Goal: Entertainment & Leisure: Consume media (video, audio)

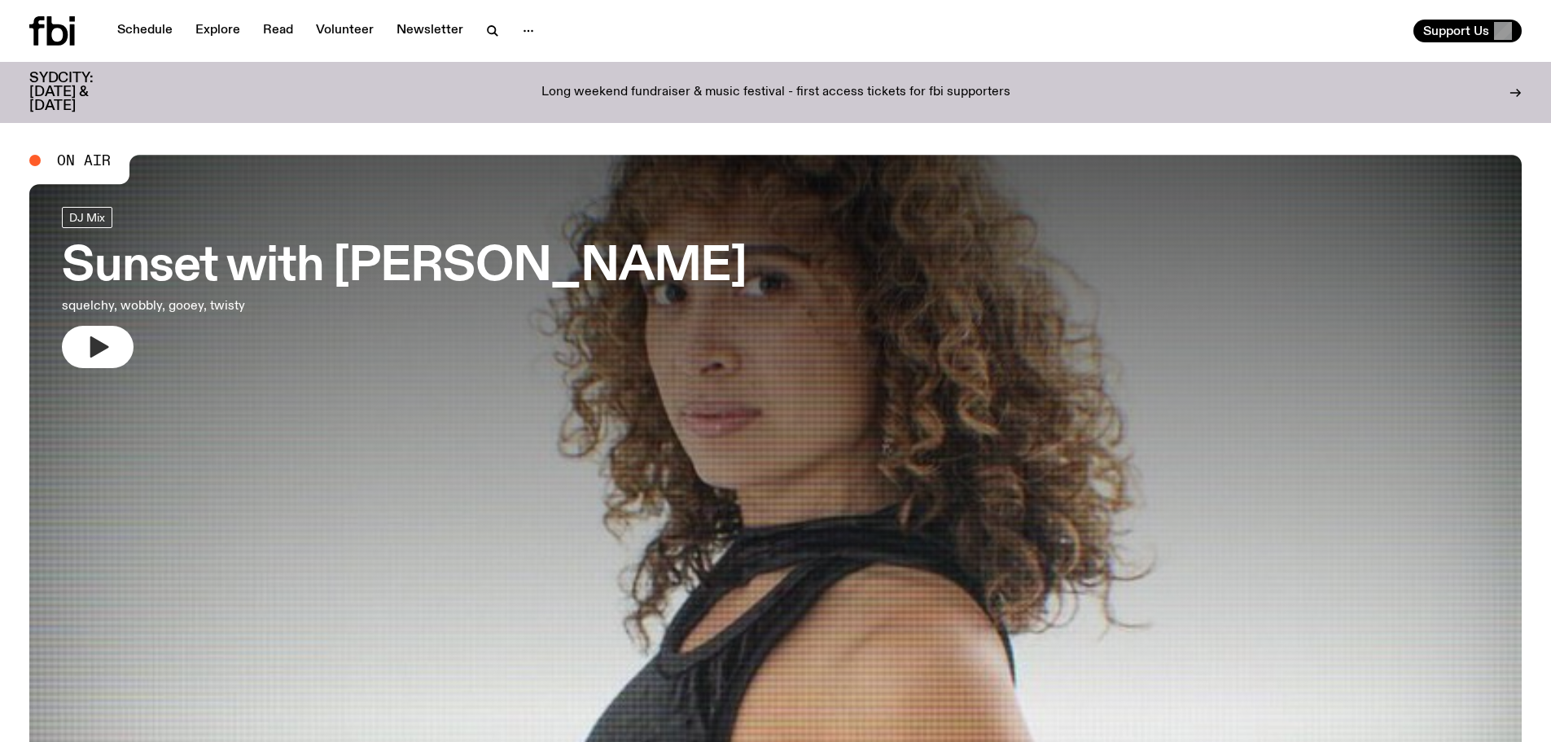
click at [97, 340] on icon "button" at bounding box center [98, 347] width 26 height 26
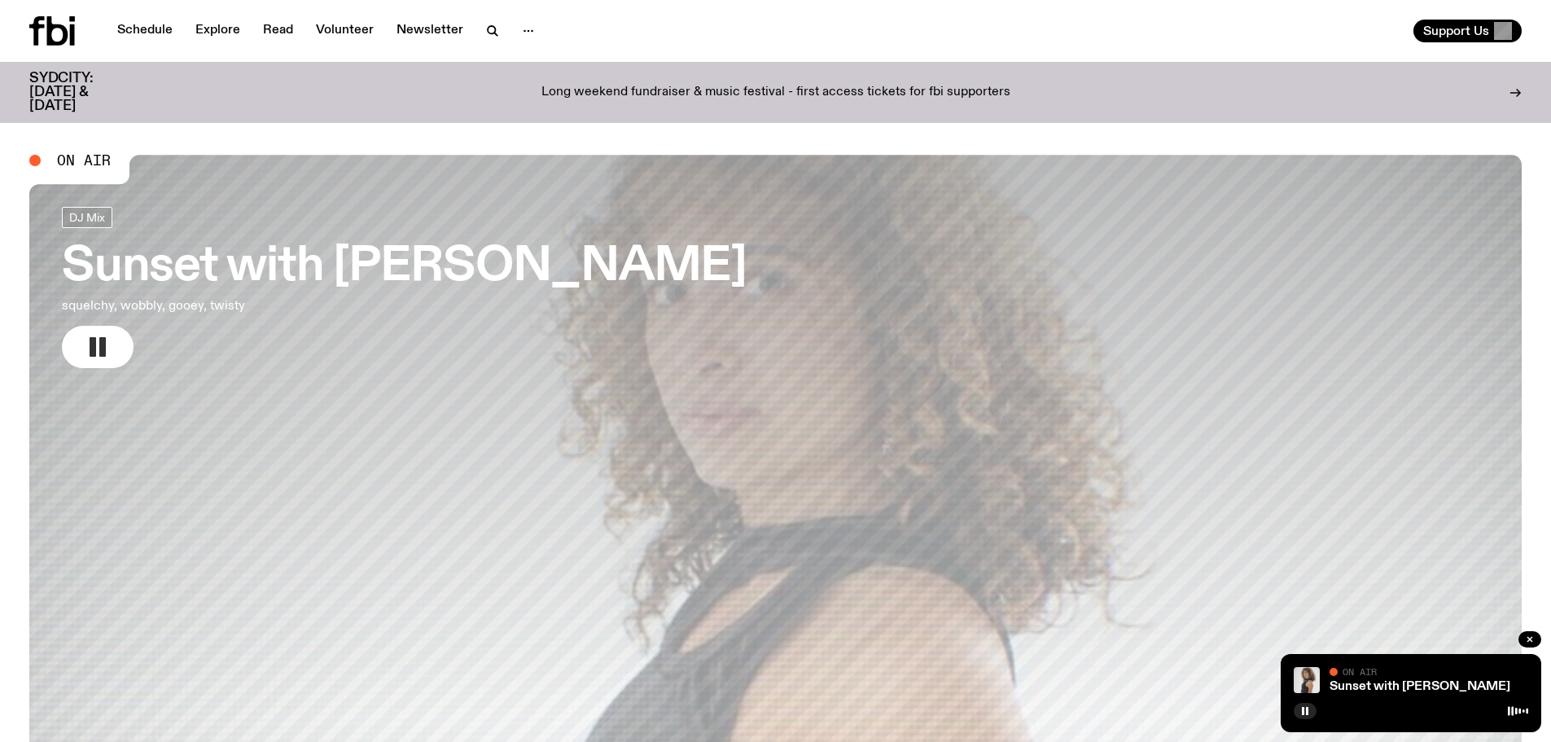
click at [121, 334] on button "button" at bounding box center [98, 347] width 72 height 42
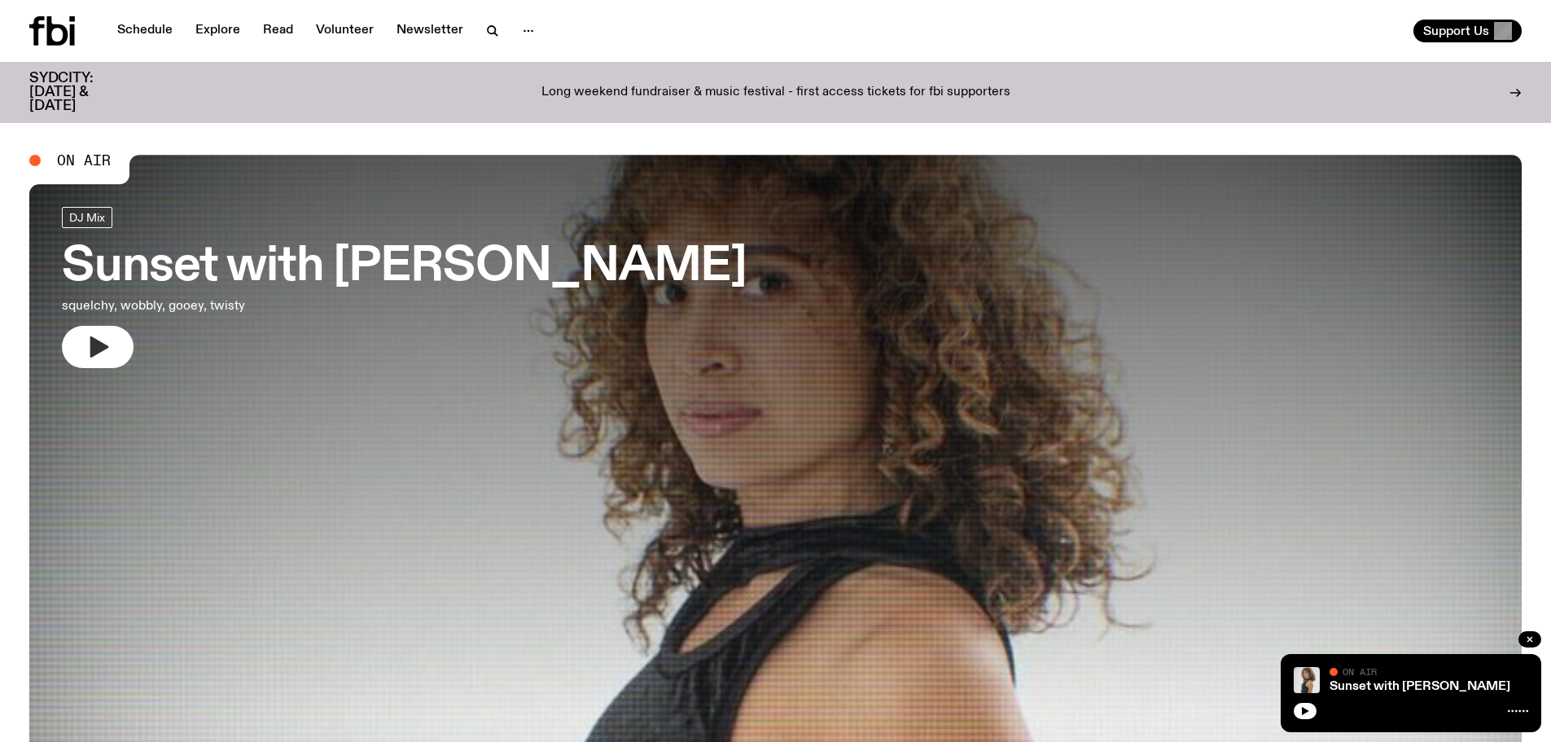
click at [119, 333] on button "button" at bounding box center [98, 347] width 72 height 42
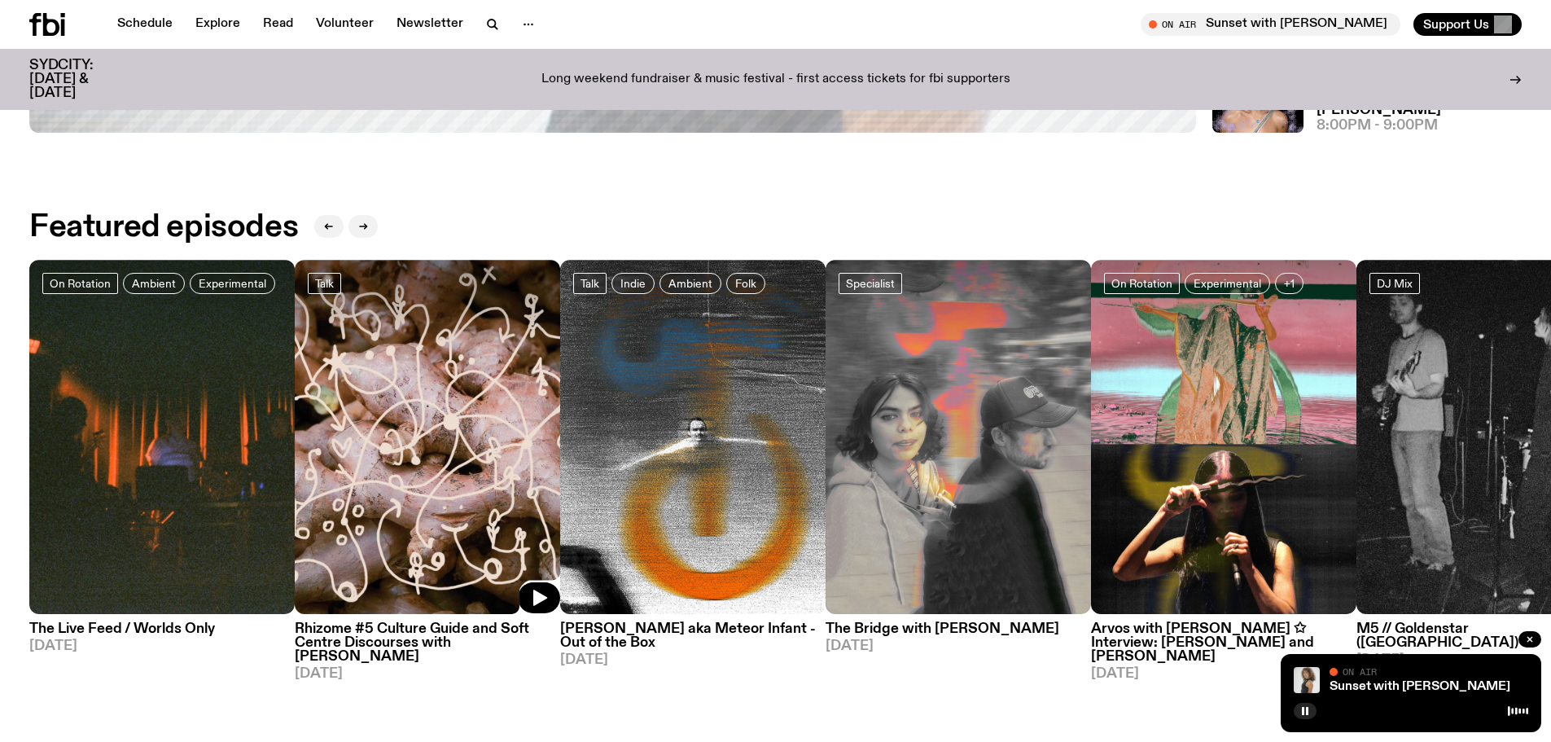
scroll to position [886, 0]
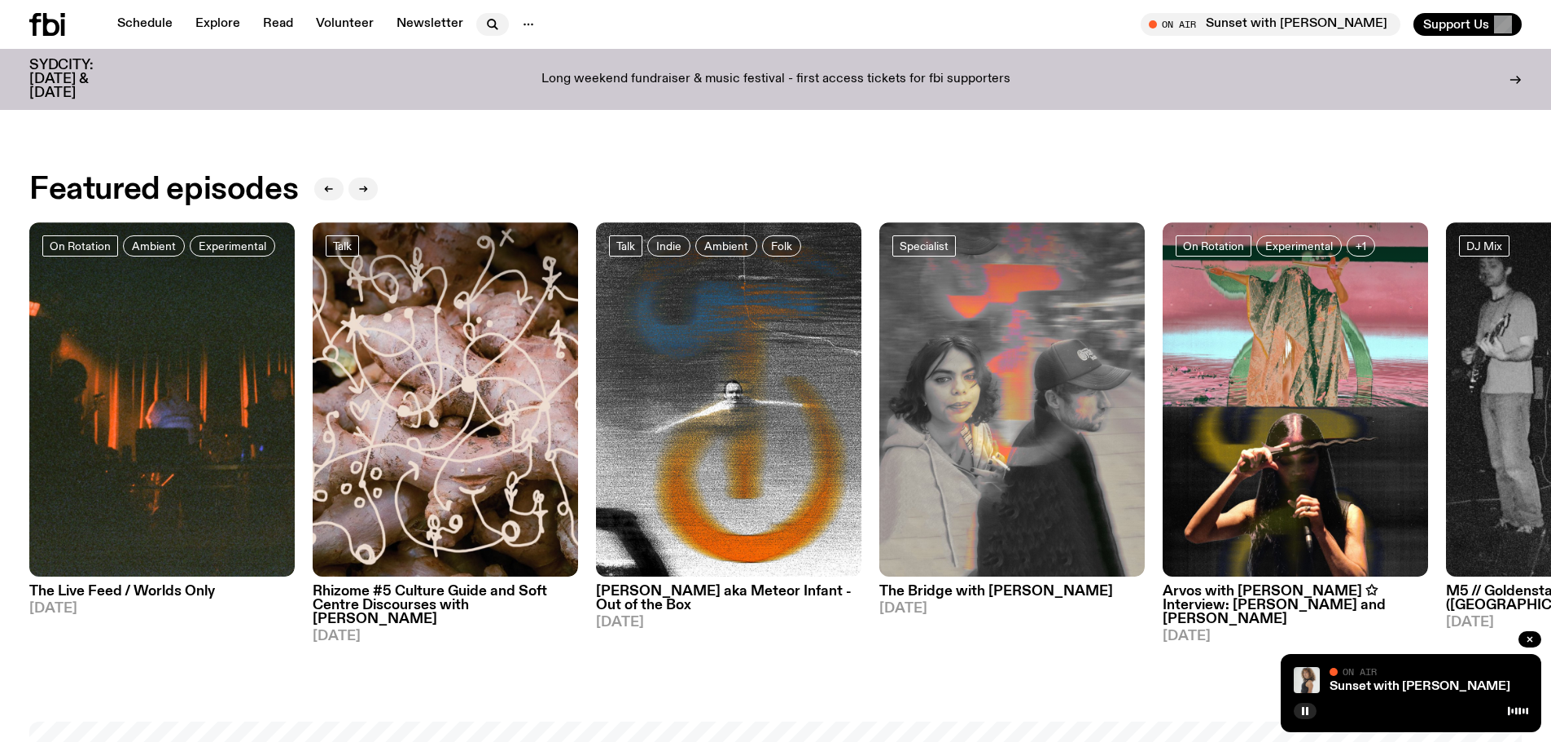
click at [489, 17] on icon "button" at bounding box center [493, 25] width 20 height 20
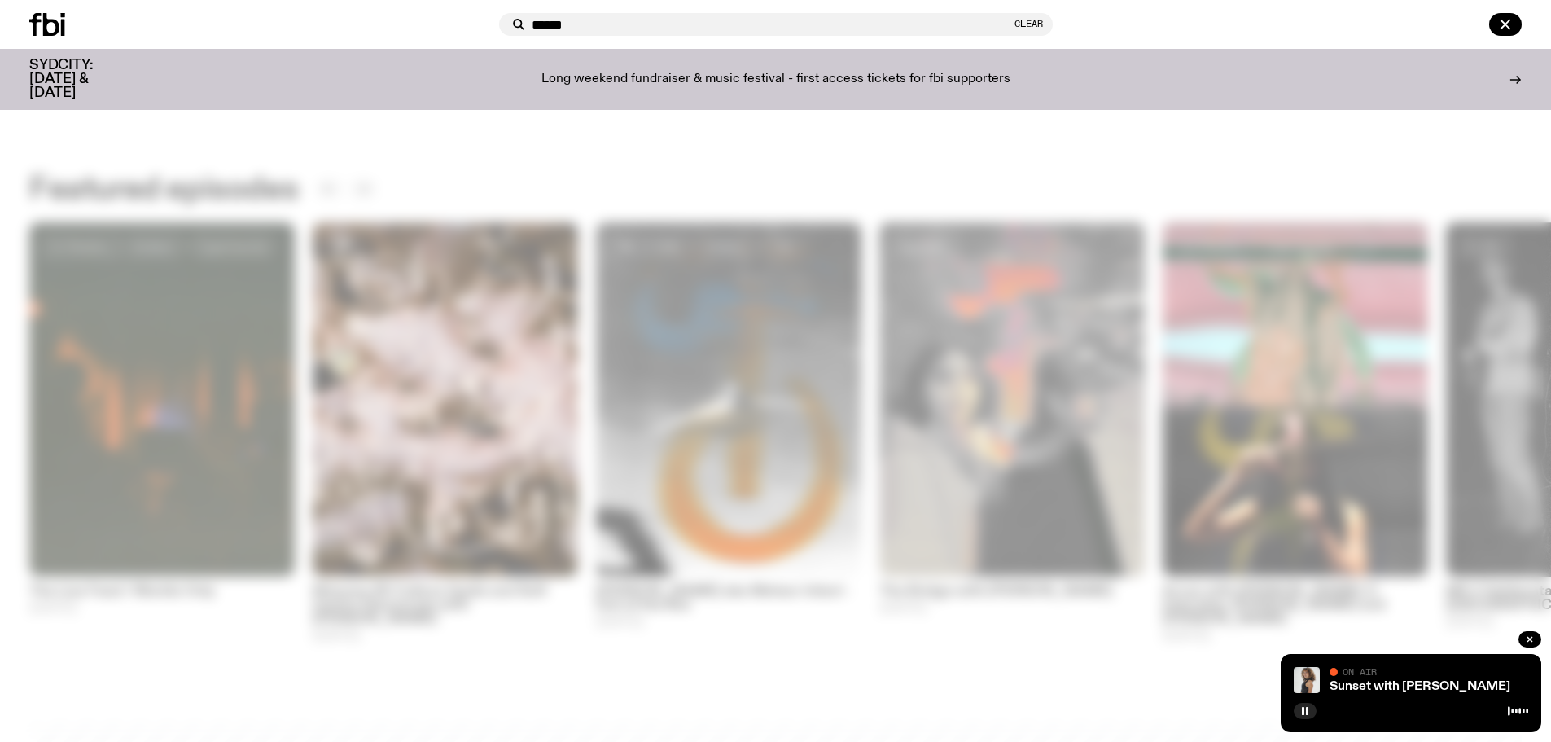
type input "******"
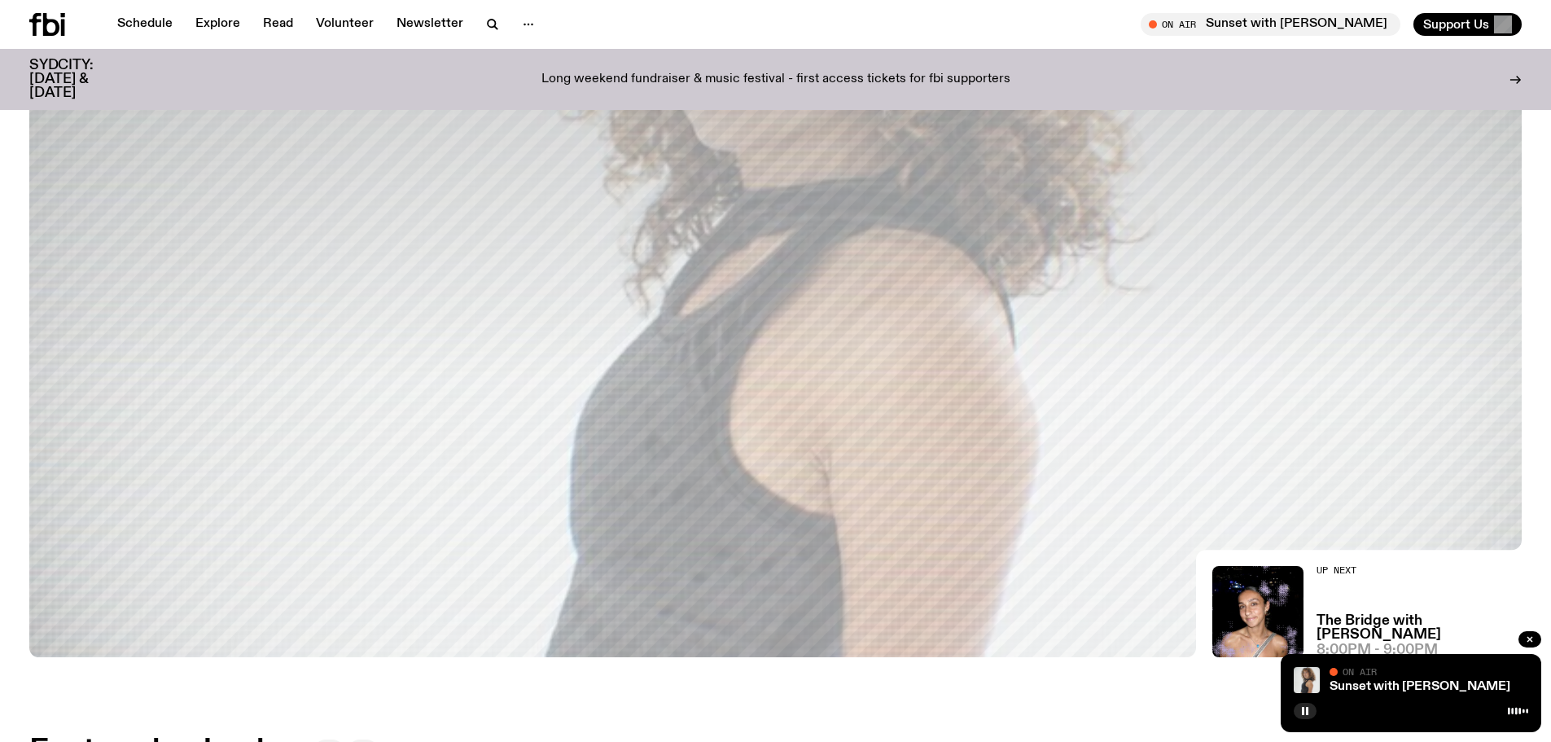
scroll to position [319, 0]
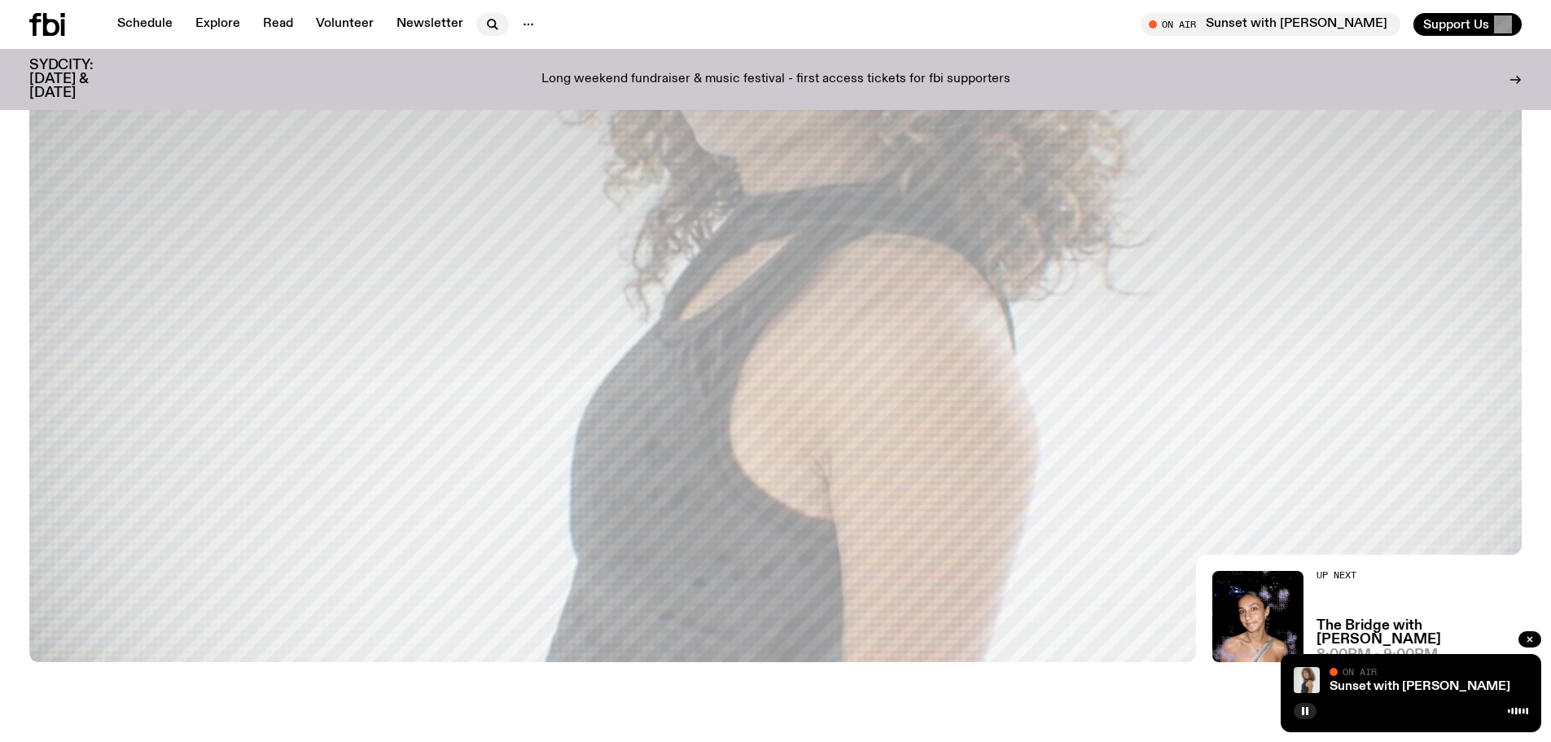
click at [484, 15] on icon "button" at bounding box center [493, 25] width 20 height 20
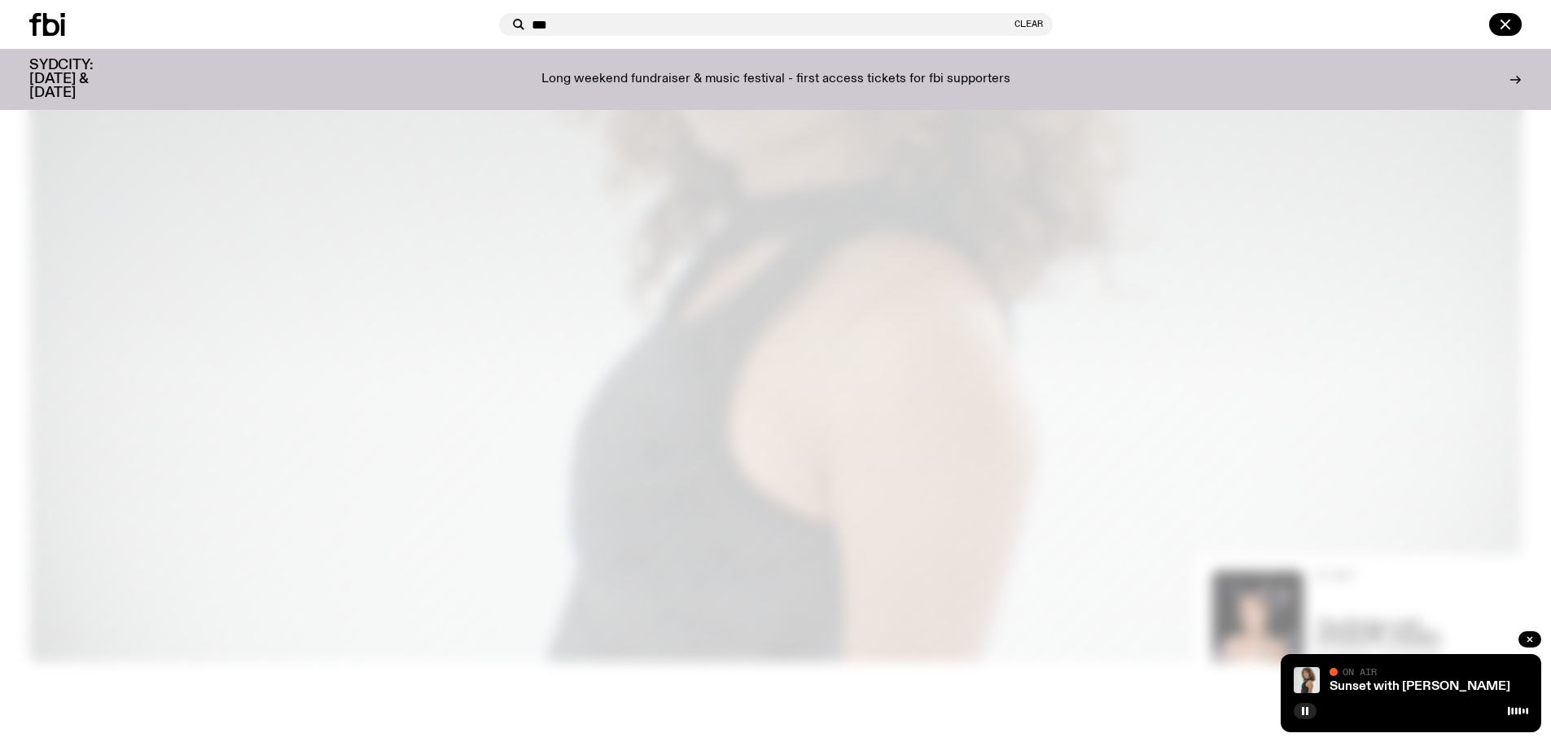
type input "***"
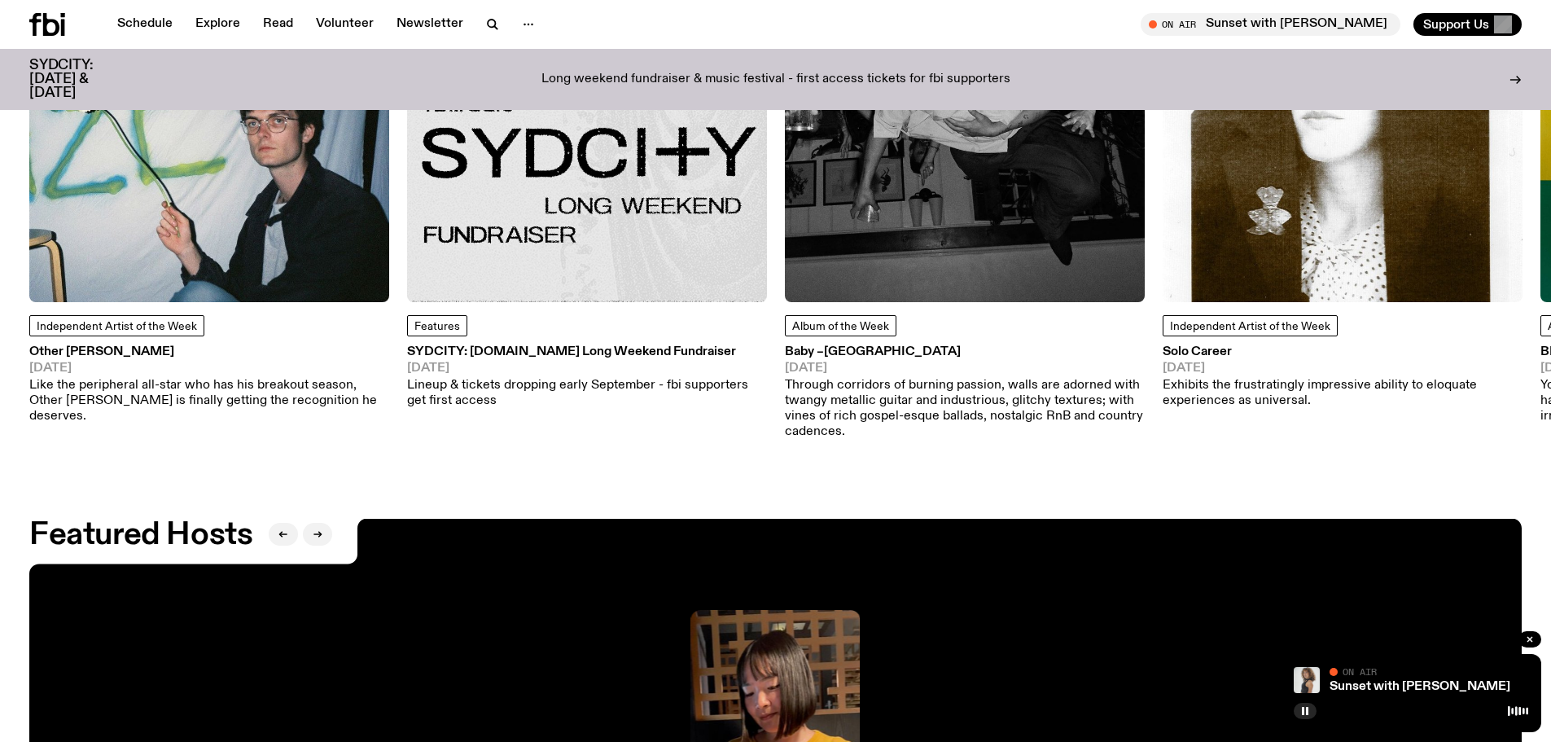
scroll to position [2655, 0]
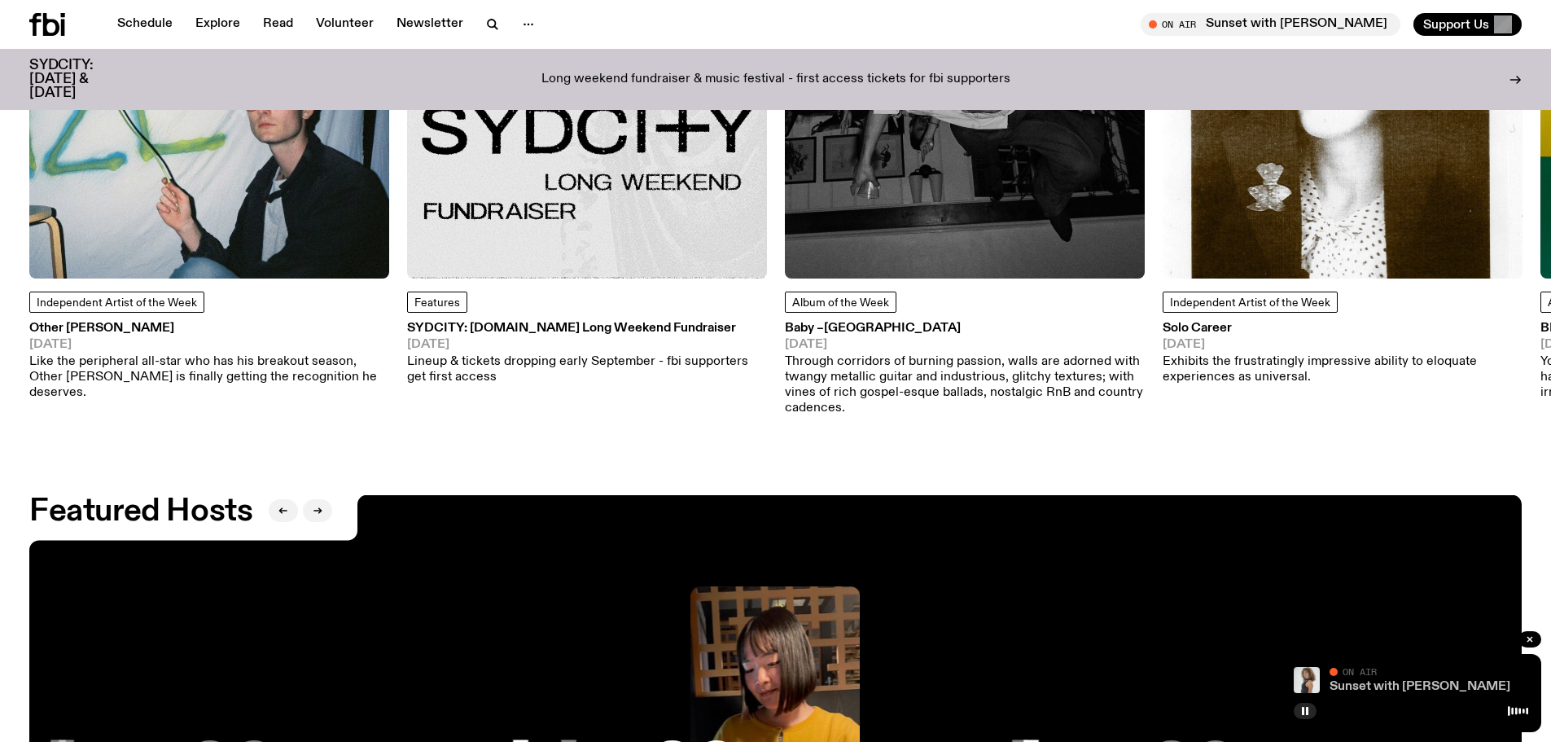
click at [1371, 686] on link "Sunset with [PERSON_NAME]" at bounding box center [1420, 686] width 181 height 13
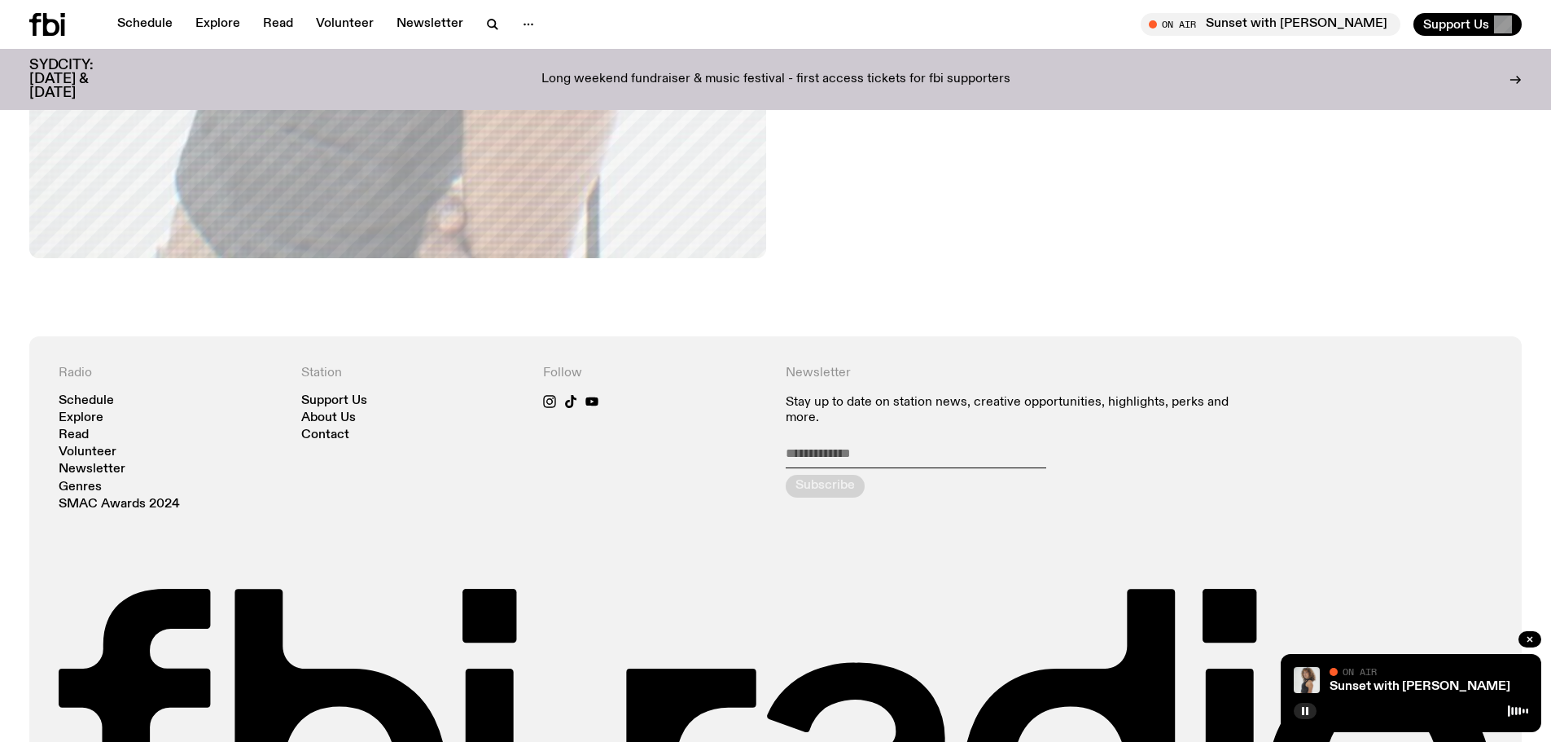
scroll to position [1058, 0]
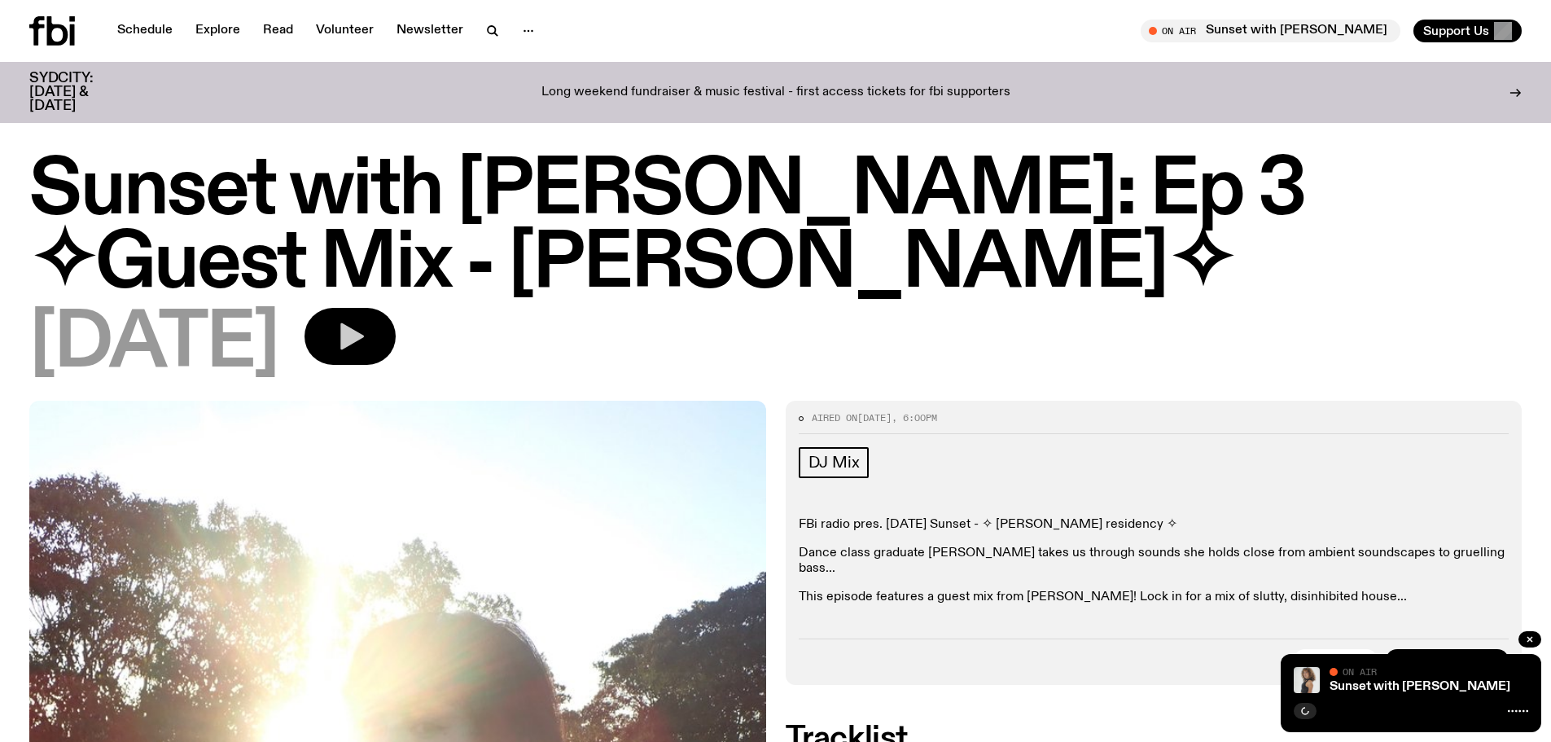
click at [366, 320] on icon "button" at bounding box center [350, 336] width 33 height 33
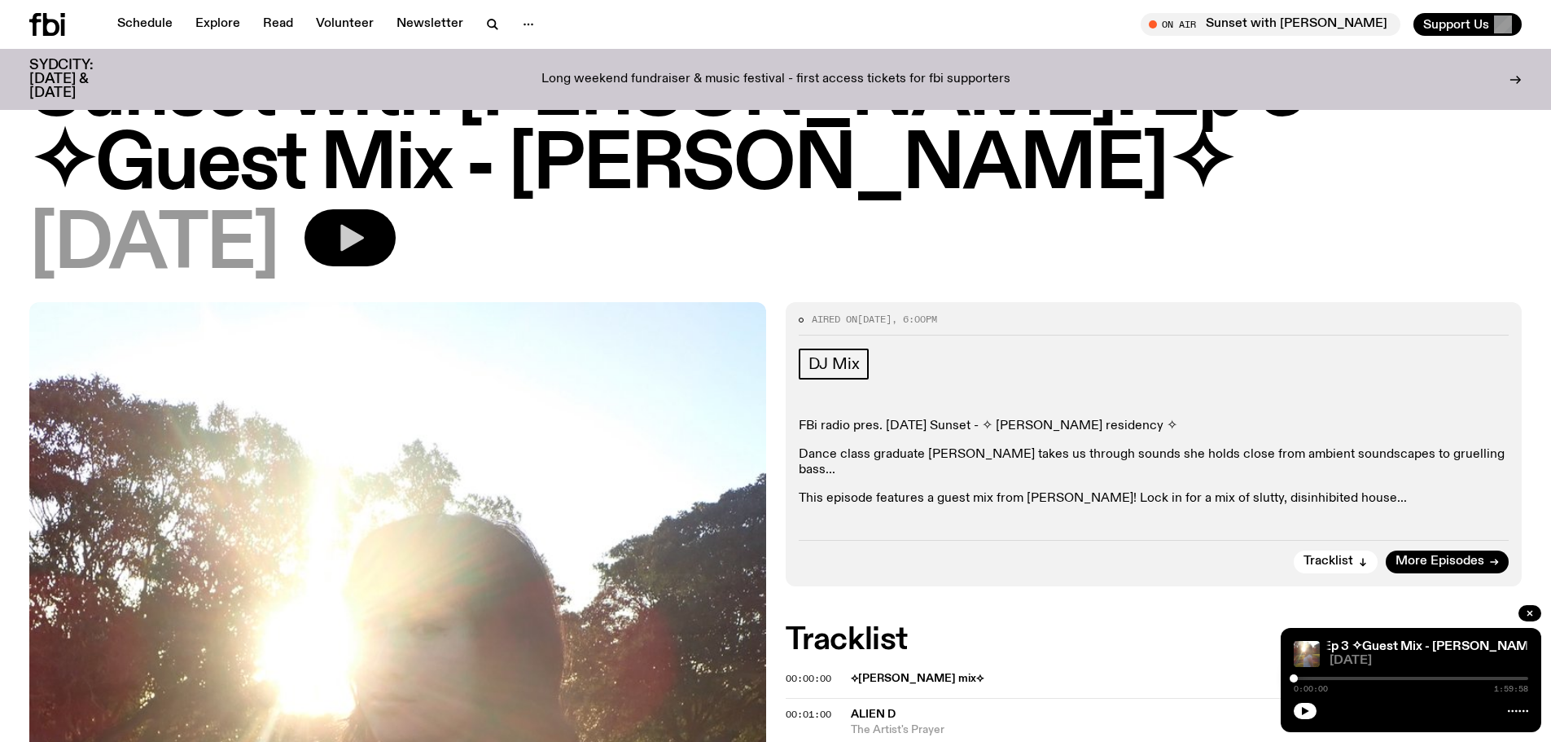
scroll to position [73, 0]
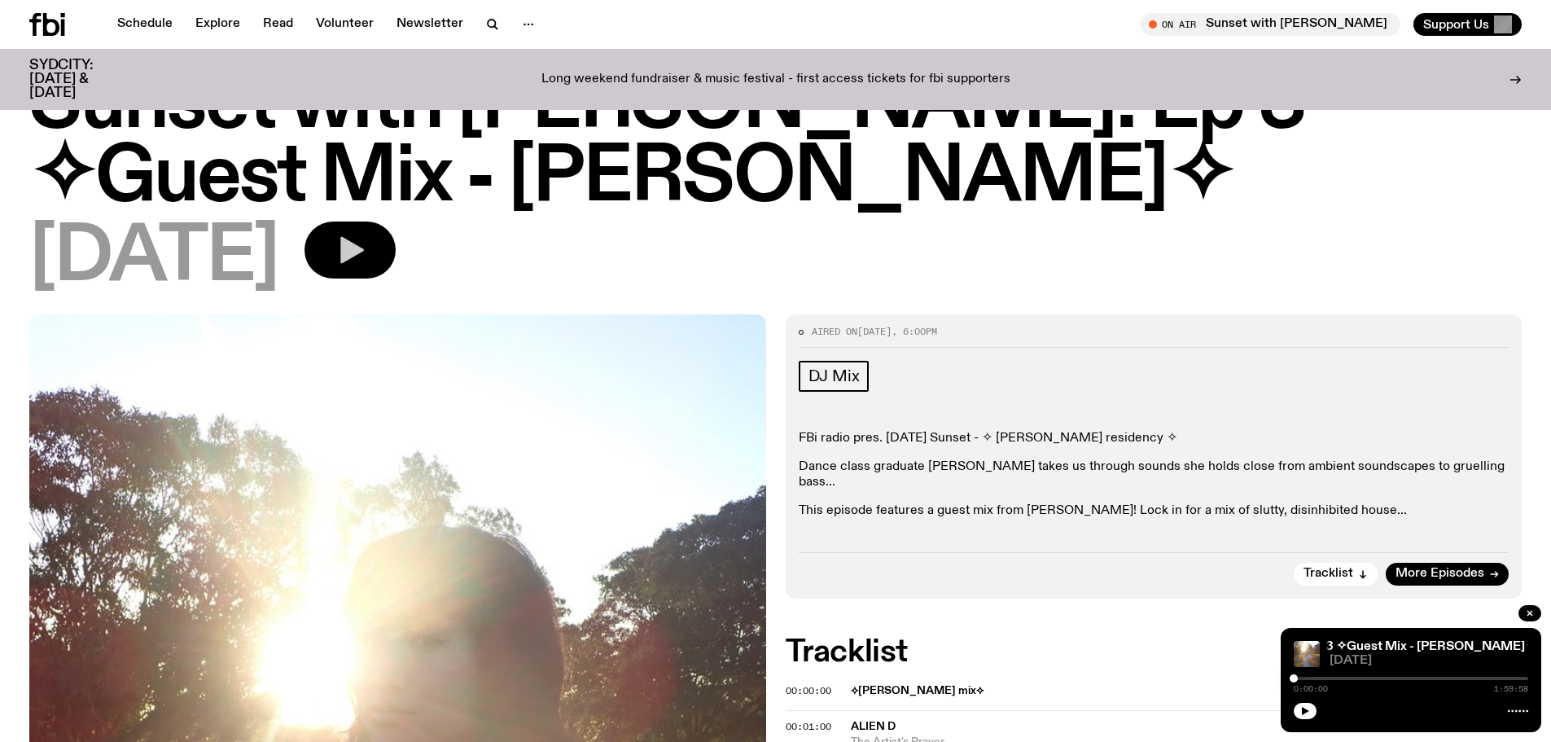
click at [366, 234] on icon "button" at bounding box center [350, 250] width 33 height 33
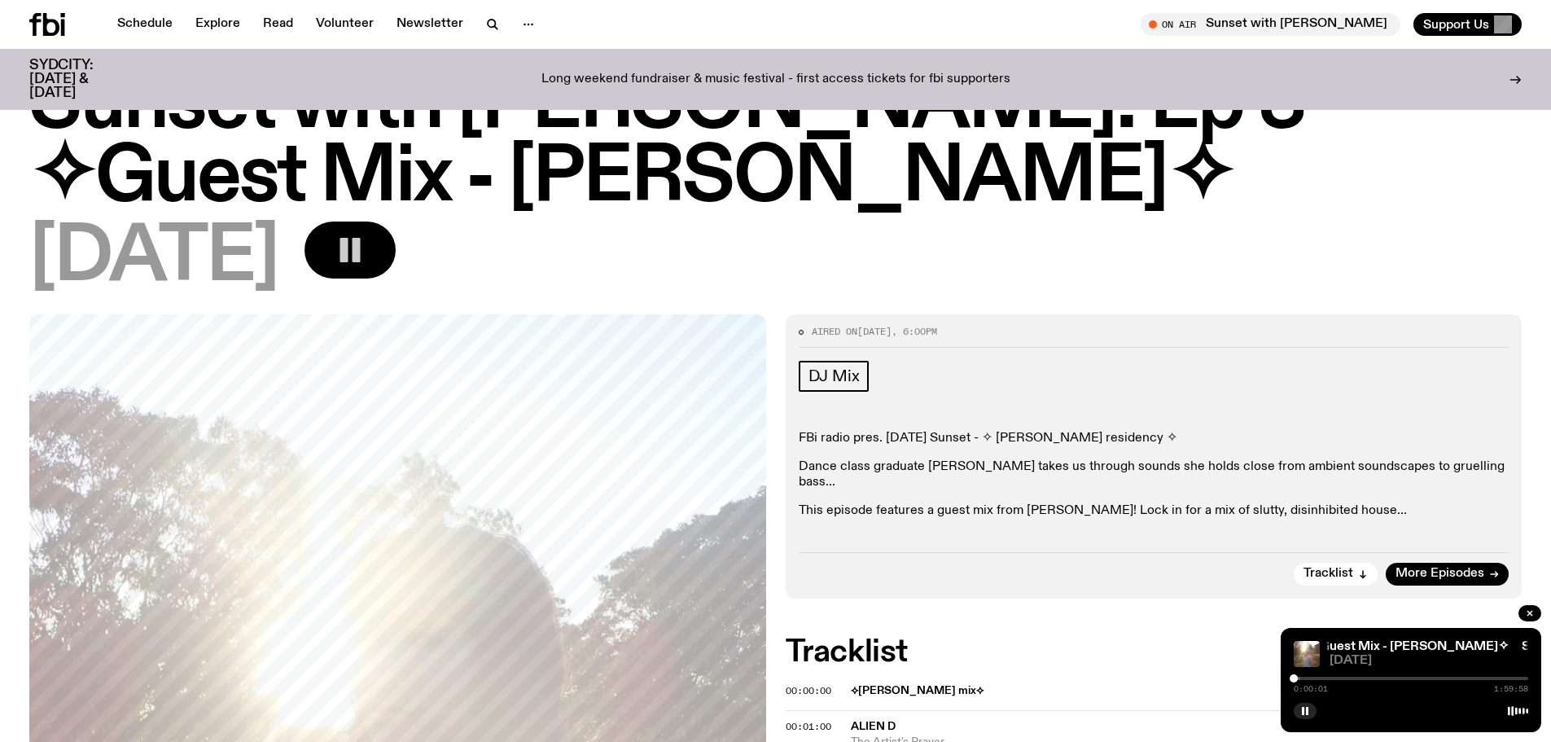
click at [1299, 675] on div "0:00:01 1:59:58" at bounding box center [1411, 683] width 234 height 20
click at [1300, 675] on div "0:00:02 1:59:58" at bounding box center [1411, 683] width 234 height 20
click at [1299, 677] on div at bounding box center [1183, 678] width 234 height 3
click at [1295, 677] on div at bounding box center [1296, 678] width 8 height 8
click at [739, 221] on div "[DATE]" at bounding box center [775, 257] width 1492 height 73
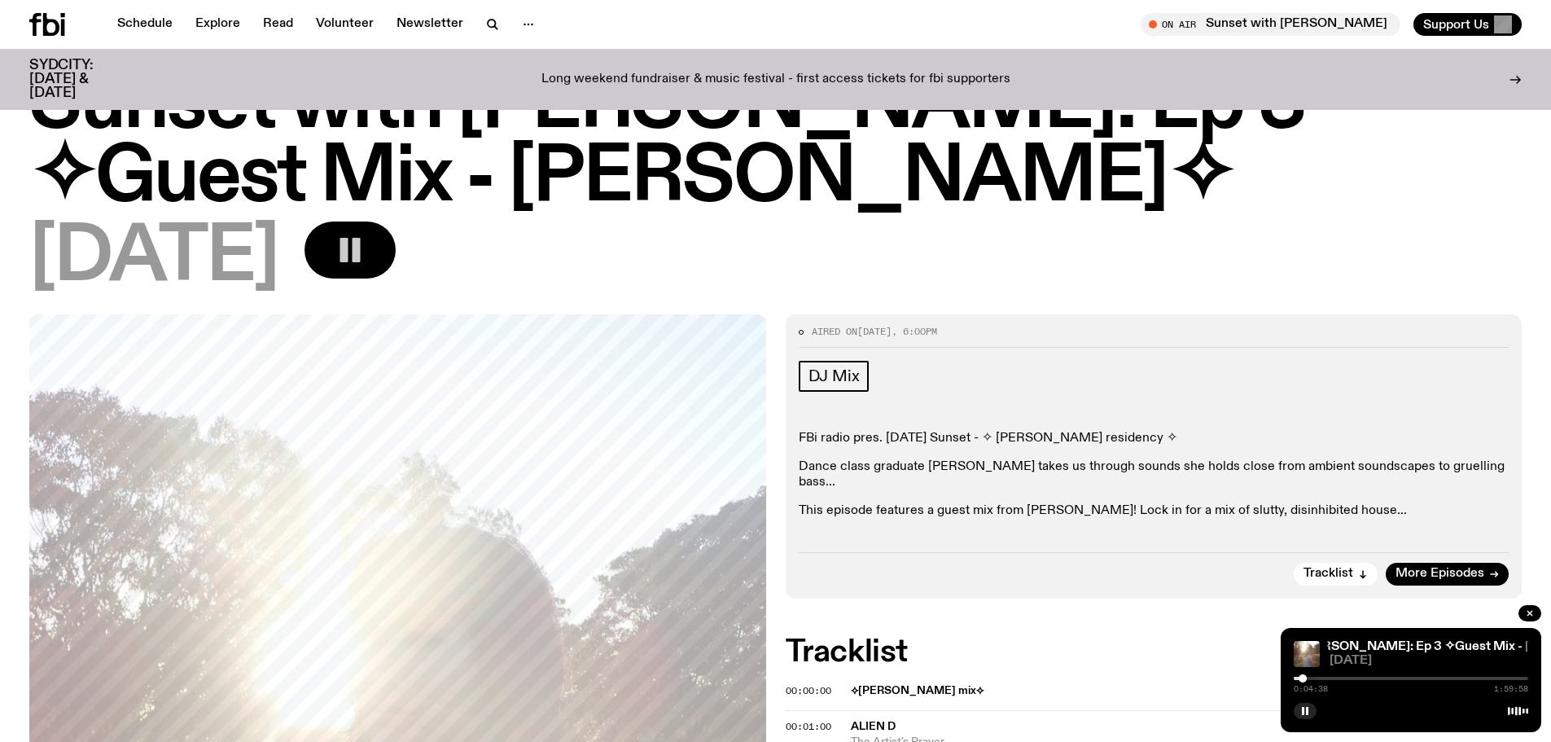
click at [1512, 708] on div at bounding box center [1518, 710] width 20 height 13
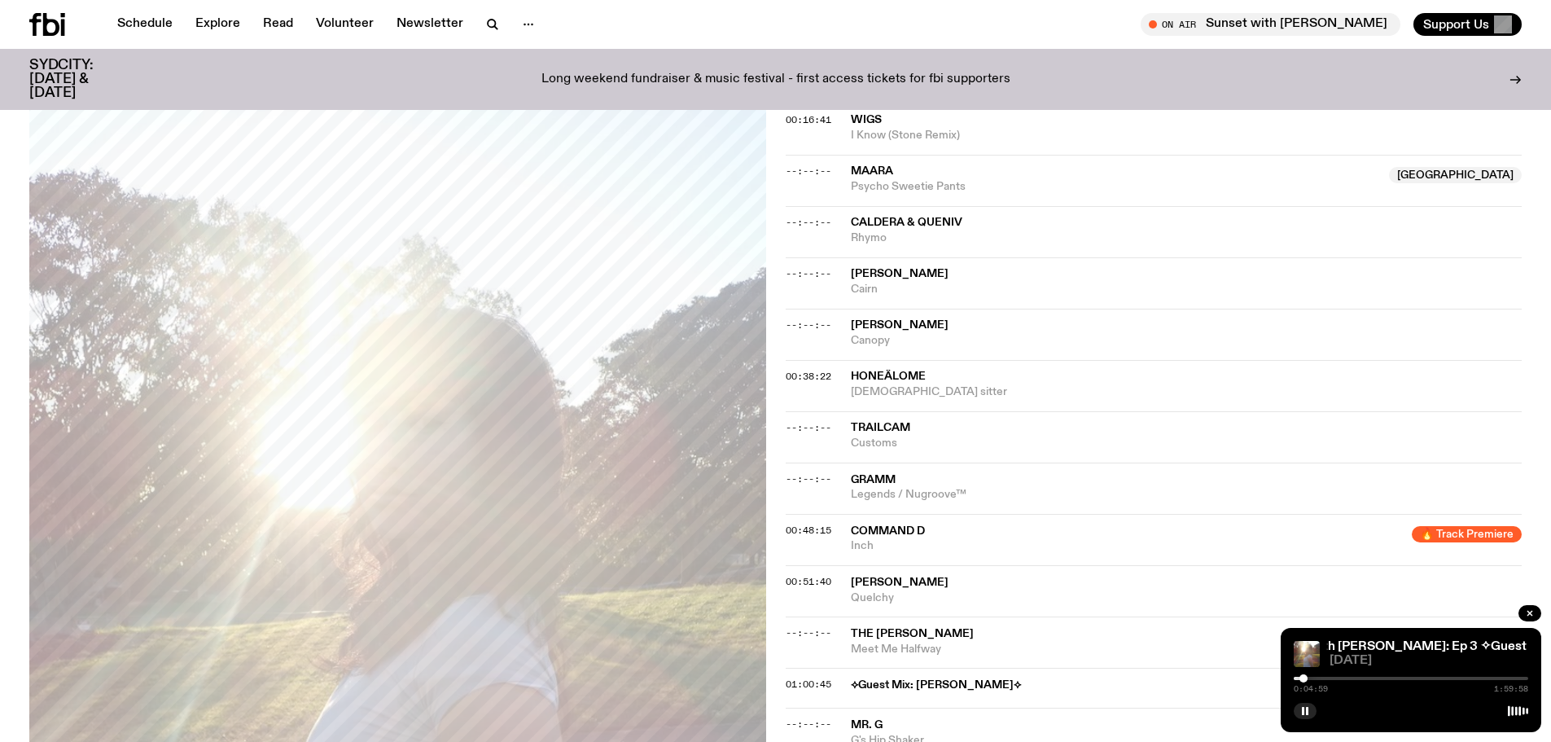
scroll to position [887, 0]
click at [1377, 674] on div "0:05:00 1:59:58" at bounding box center [1411, 683] width 234 height 20
click at [1376, 680] on div "0:05:01 1:59:58" at bounding box center [1411, 683] width 234 height 20
click at [1375, 676] on div "0:05:01 1:59:58" at bounding box center [1411, 683] width 234 height 20
click at [1375, 679] on div at bounding box center [1411, 678] width 234 height 3
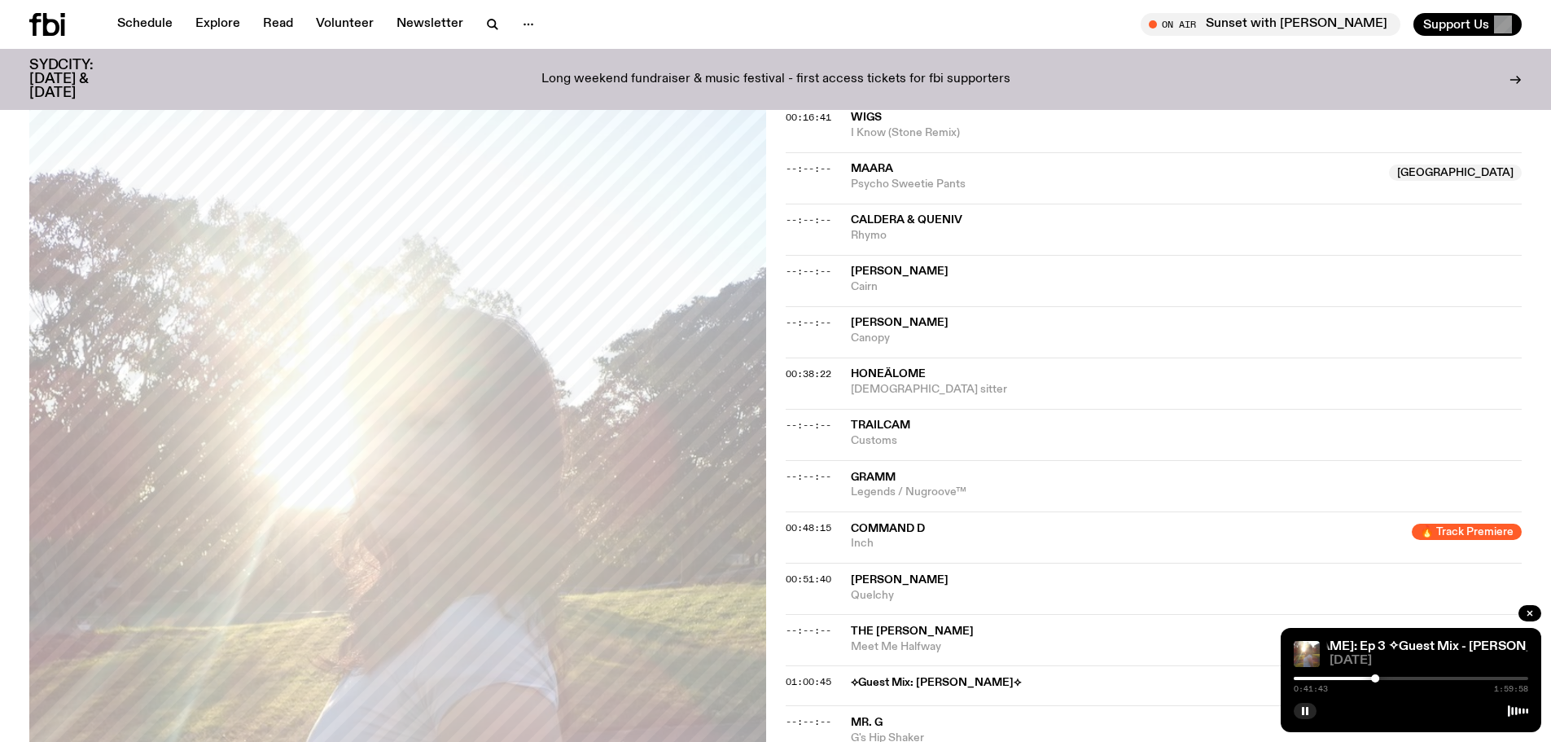
click at [1391, 681] on div "0:41:43 1:59:58" at bounding box center [1411, 683] width 234 height 20
click at [1394, 680] on div "0:41:44 1:59:58" at bounding box center [1411, 683] width 234 height 20
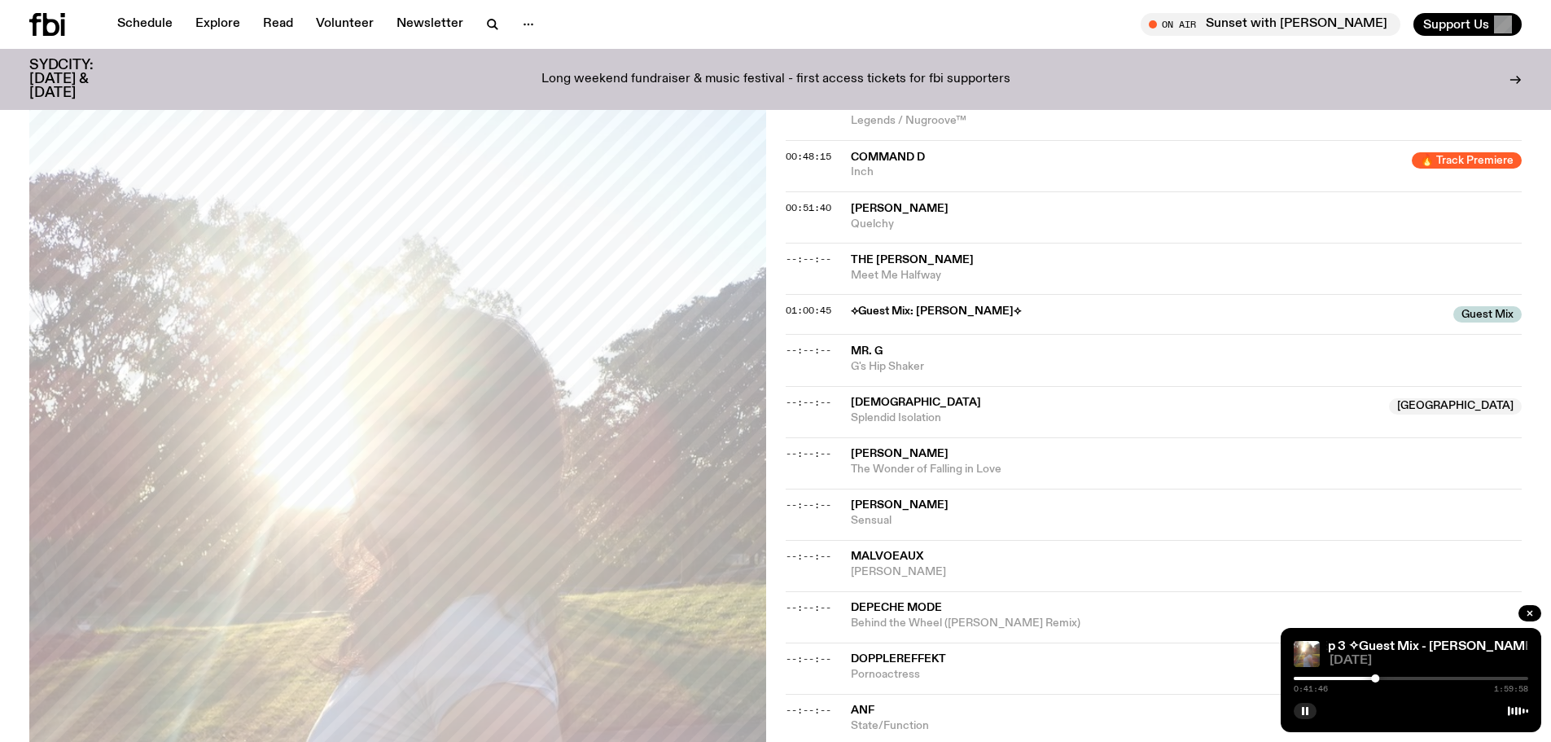
scroll to position [1376, 0]
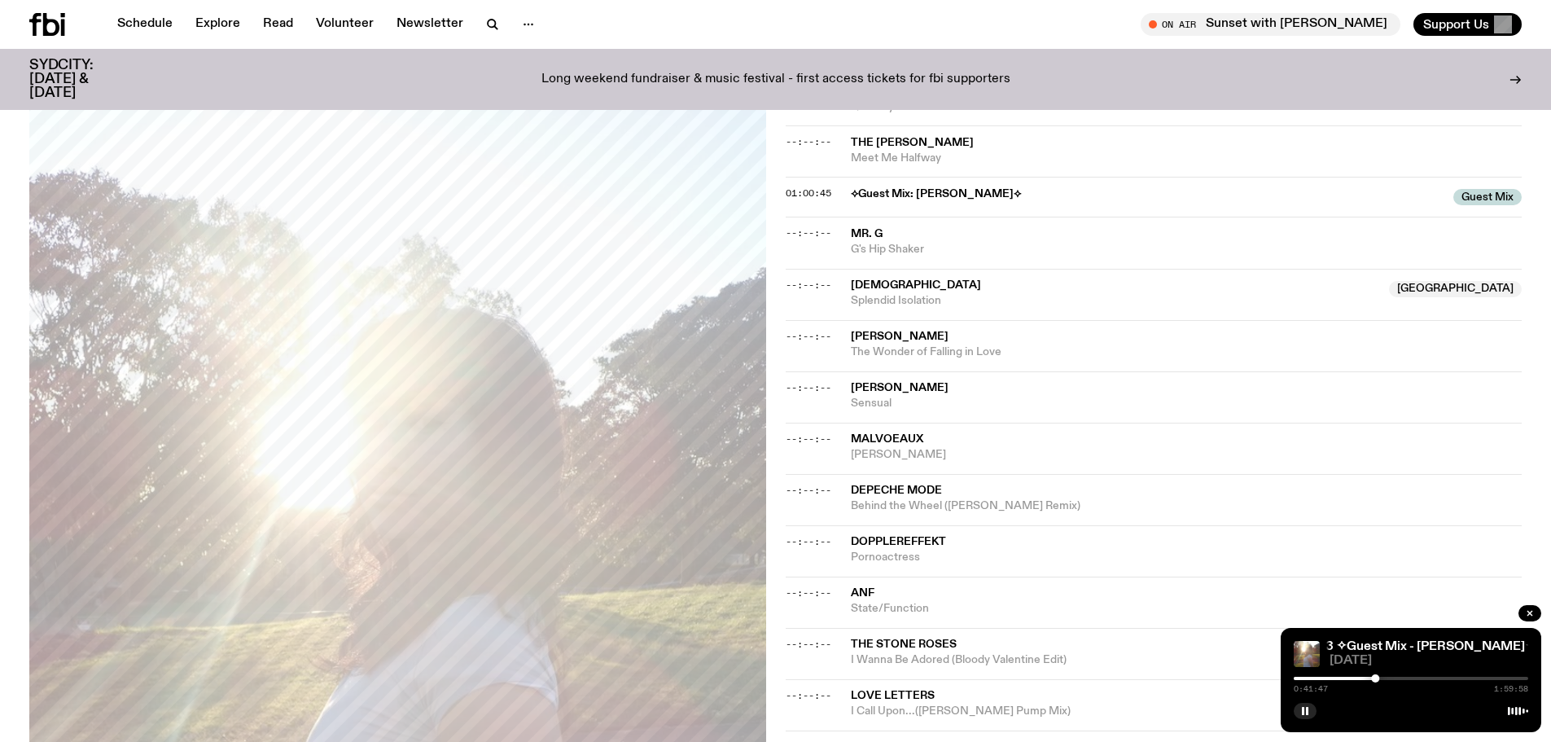
click at [1391, 677] on div at bounding box center [1411, 678] width 234 height 3
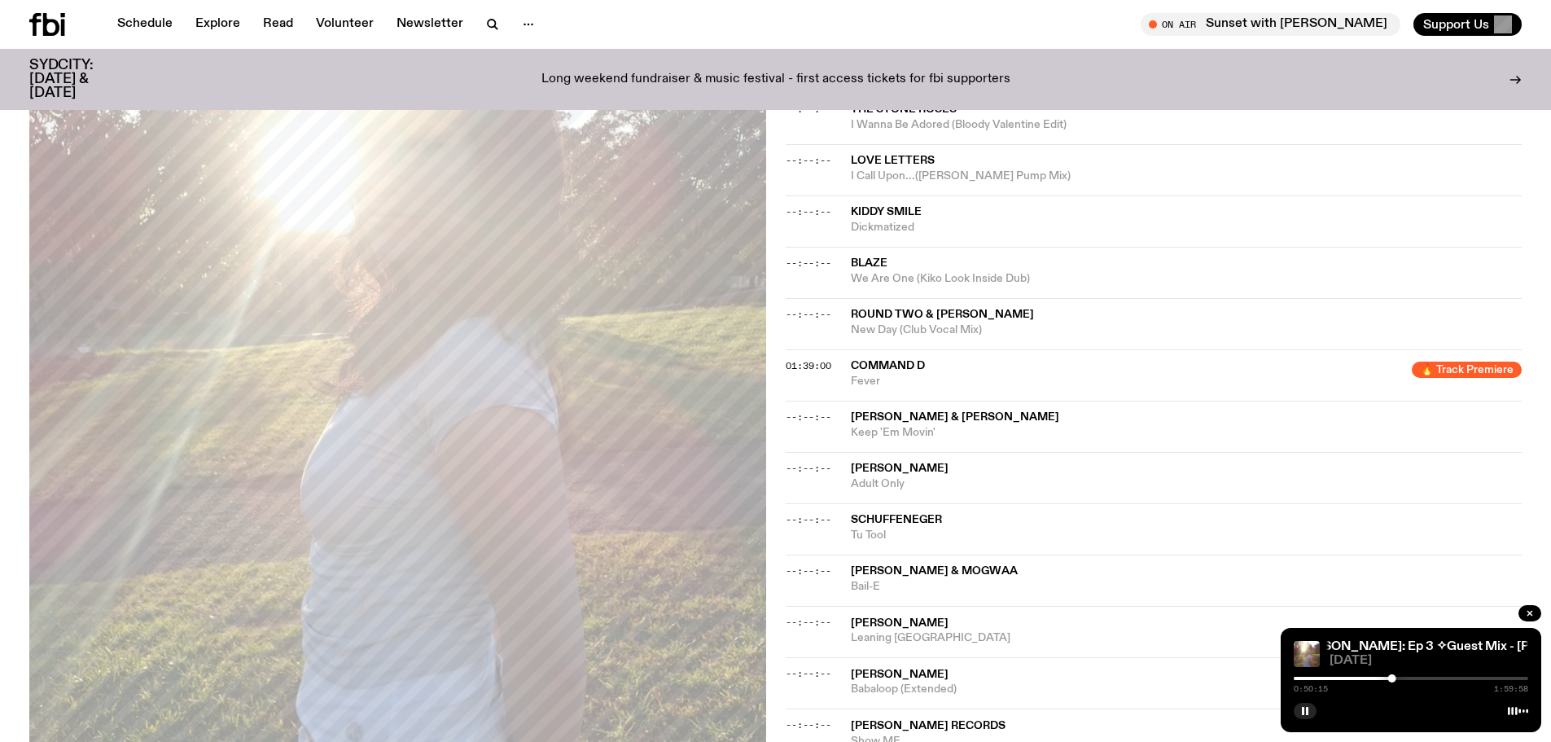
scroll to position [1946, 0]
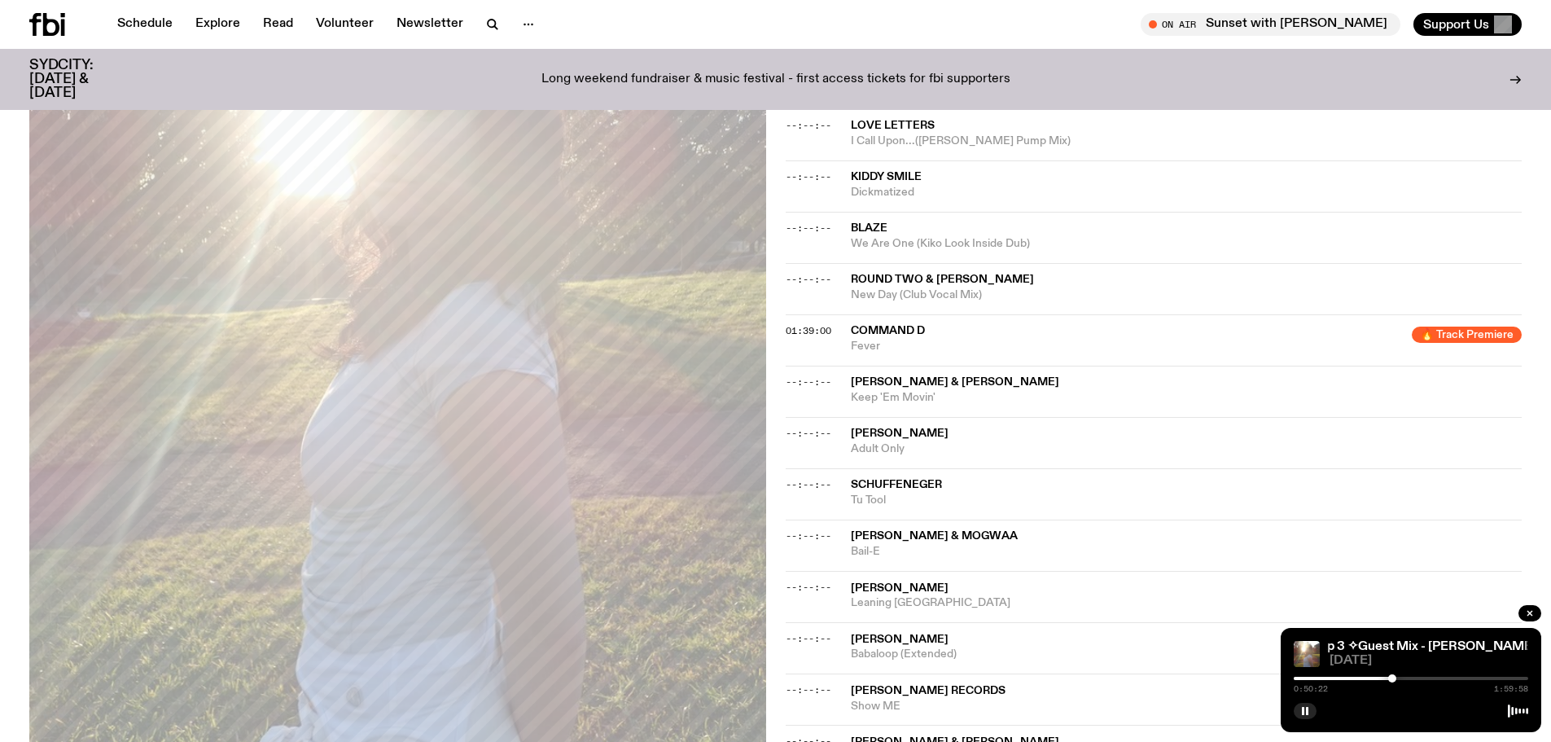
click at [1413, 677] on div at bounding box center [1411, 678] width 234 height 3
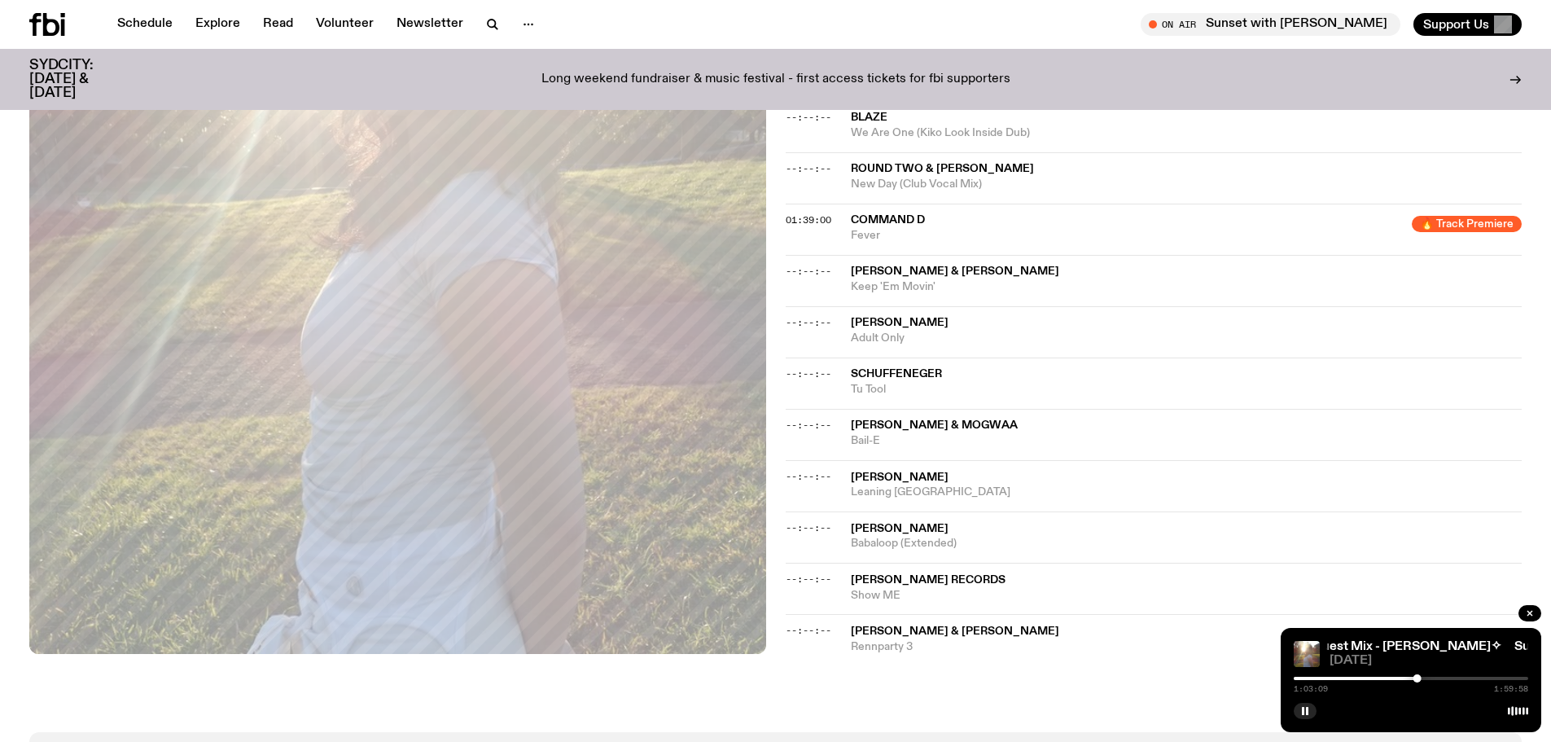
scroll to position [2046, 0]
